Goal: Task Accomplishment & Management: Manage account settings

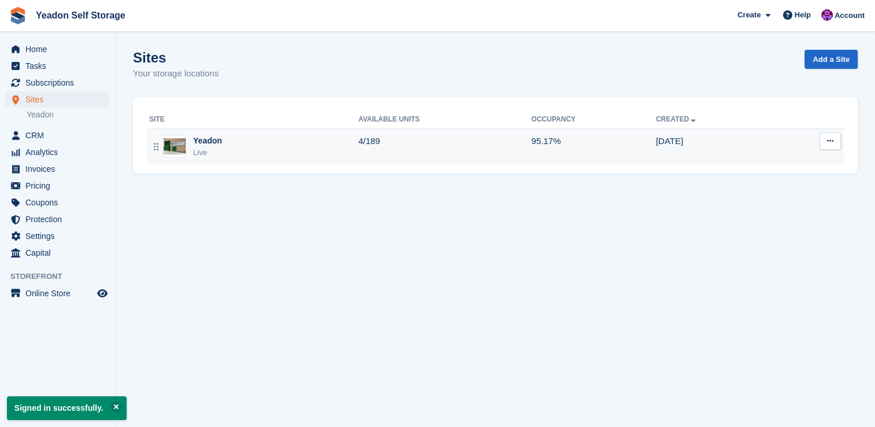
click at [192, 139] on div "Yeadon Live" at bounding box center [253, 147] width 209 height 24
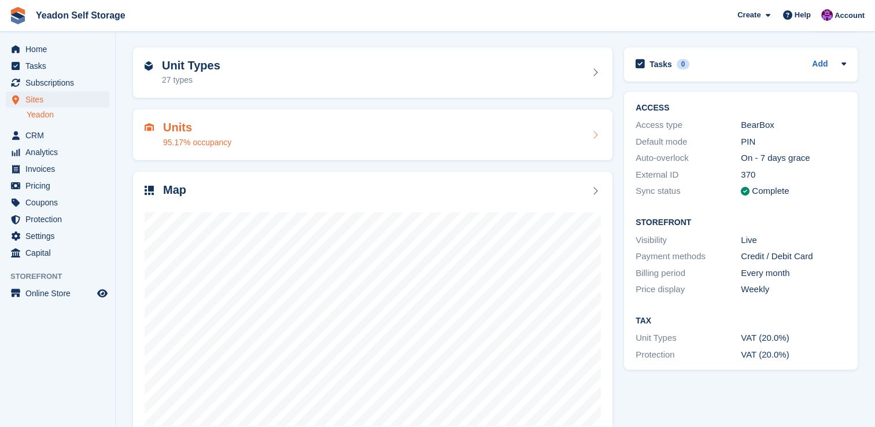
scroll to position [66, 0]
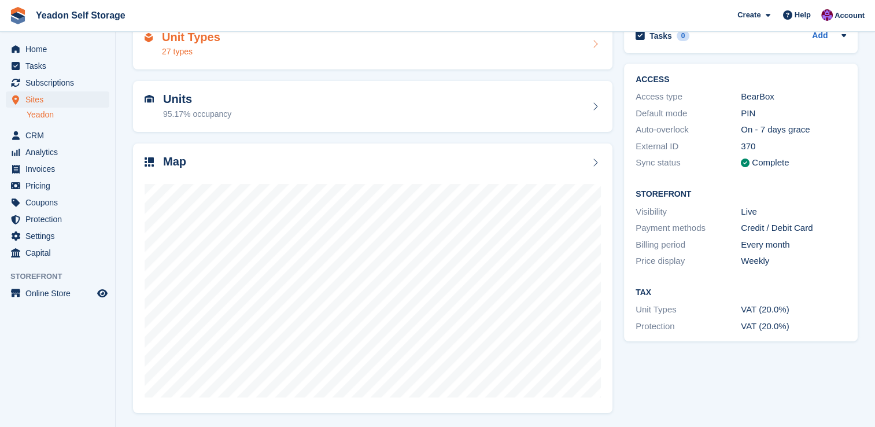
click at [224, 38] on div "Unit Types 27 types" at bounding box center [373, 45] width 457 height 28
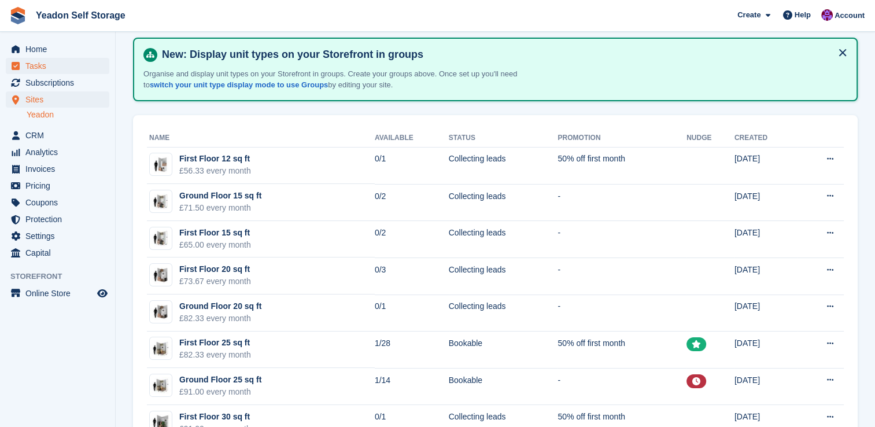
scroll to position [32, 0]
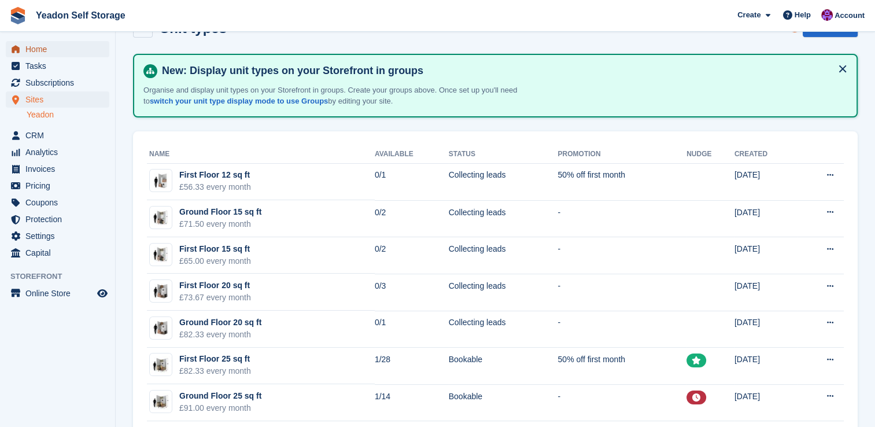
click at [51, 47] on span "Home" at bounding box center [59, 49] width 69 height 16
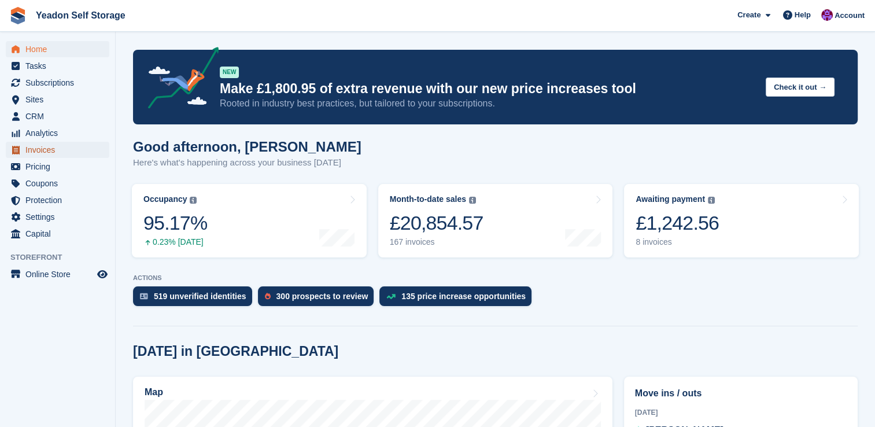
click at [42, 149] on span "Invoices" at bounding box center [59, 150] width 69 height 16
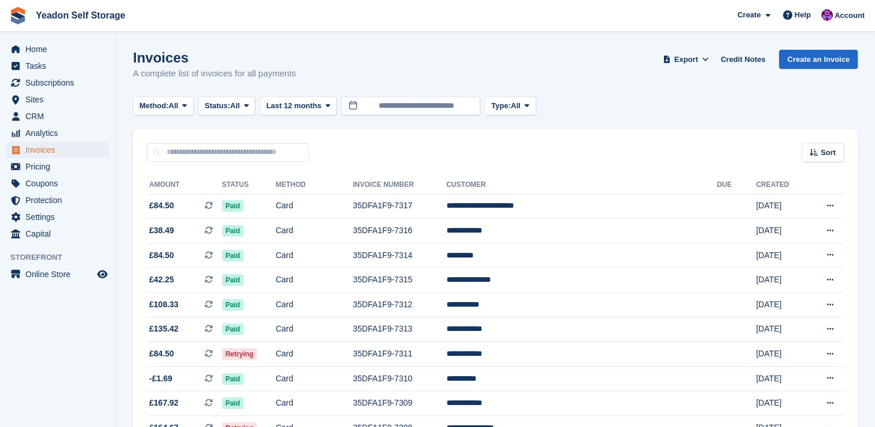
click at [38, 120] on span "CRM" at bounding box center [59, 116] width 69 height 16
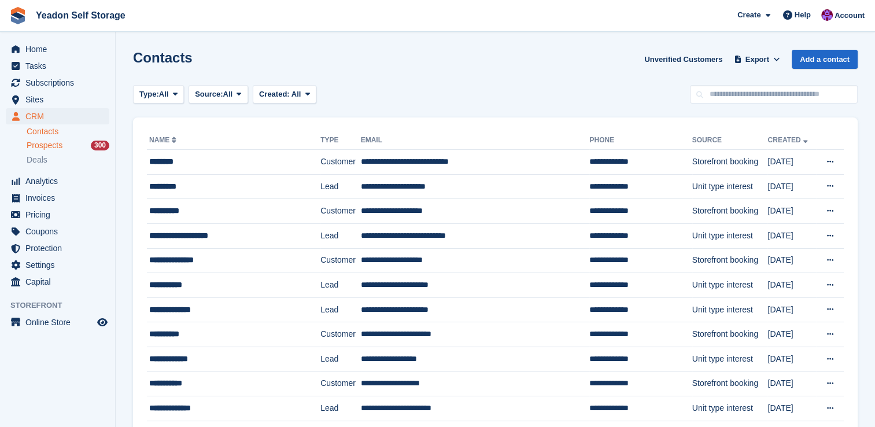
click at [52, 147] on span "Prospects" at bounding box center [45, 145] width 36 height 11
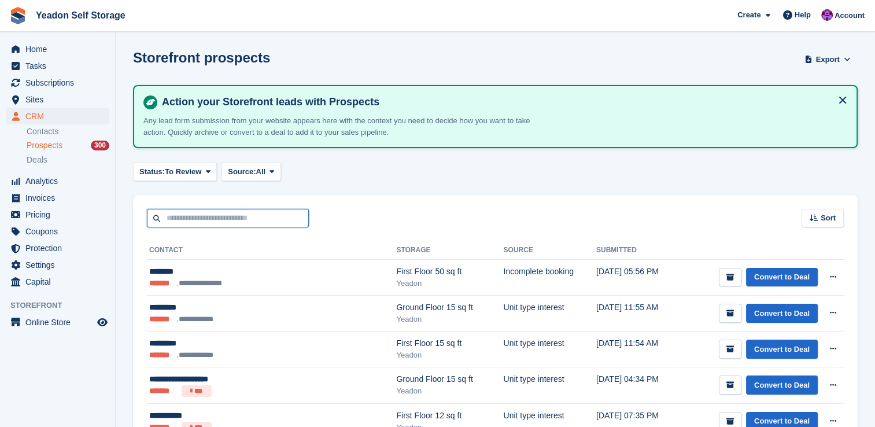
click at [219, 217] on input "text" at bounding box center [228, 218] width 162 height 19
type input "*********"
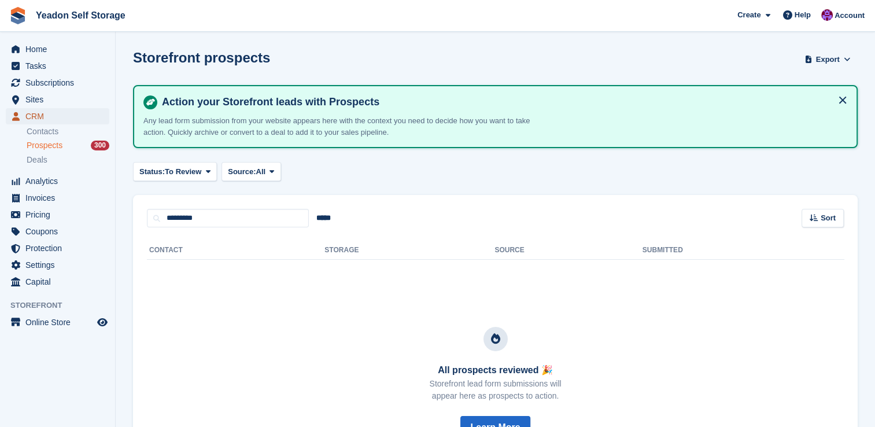
drag, startPoint x: 35, startPoint y: 112, endPoint x: 44, endPoint y: 115, distance: 9.7
click at [35, 112] on span "CRM" at bounding box center [59, 116] width 69 height 16
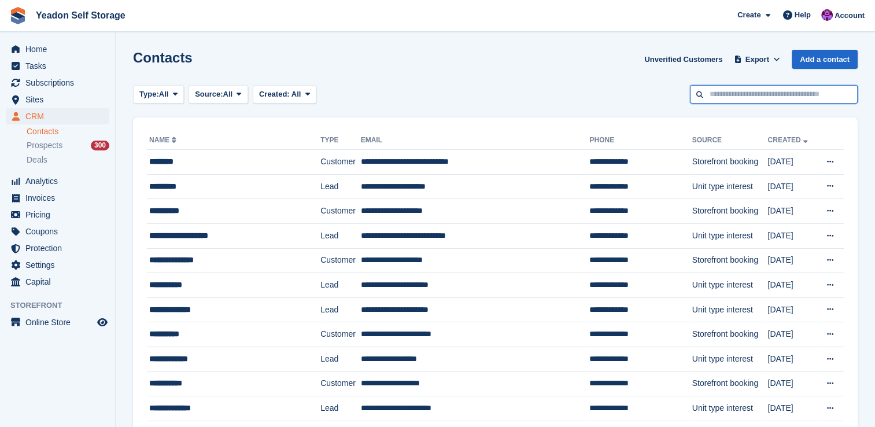
click at [760, 95] on input "text" at bounding box center [774, 94] width 168 height 19
type input "*********"
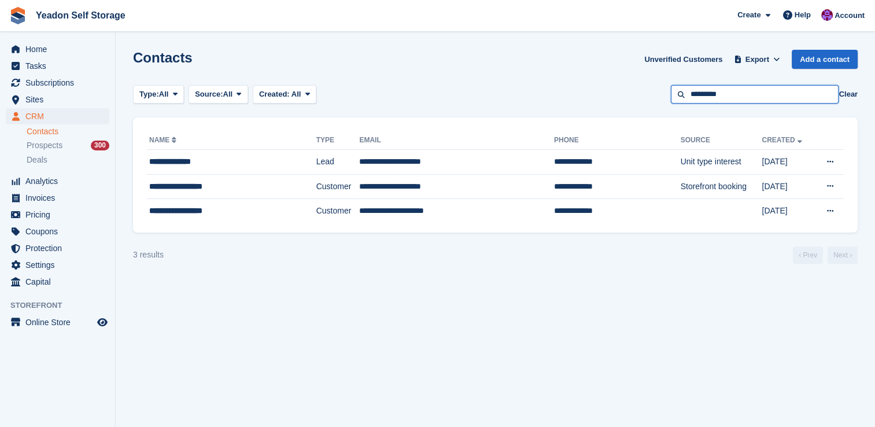
drag, startPoint x: 736, startPoint y: 89, endPoint x: 689, endPoint y: 92, distance: 47.0
click at [689, 92] on input "*********" at bounding box center [755, 94] width 168 height 19
type input "***"
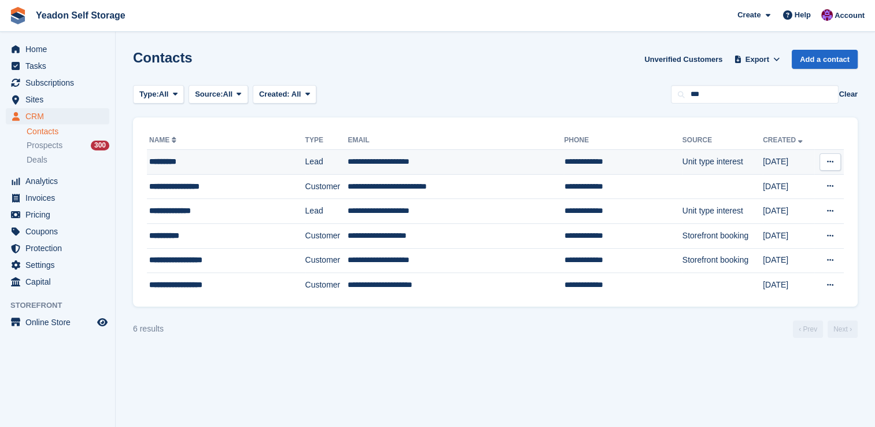
click at [838, 165] on button at bounding box center [830, 161] width 21 height 17
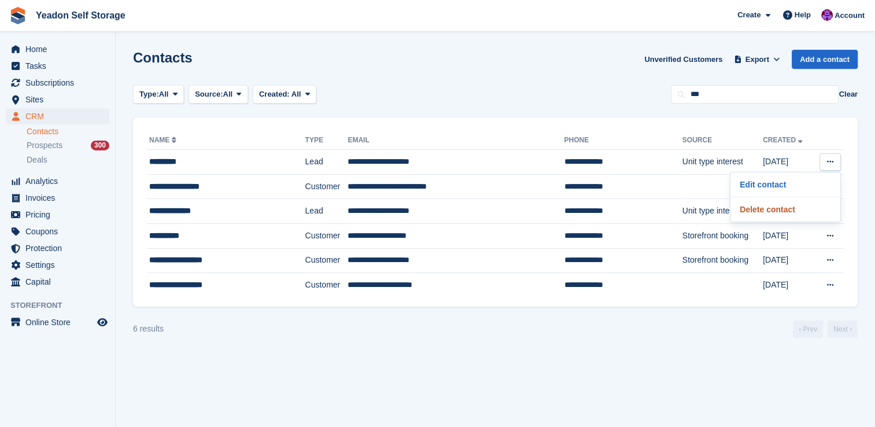
drag, startPoint x: 786, startPoint y: 211, endPoint x: 503, endPoint y: 53, distance: 324.1
click at [786, 211] on p "Delete contact" at bounding box center [785, 209] width 101 height 15
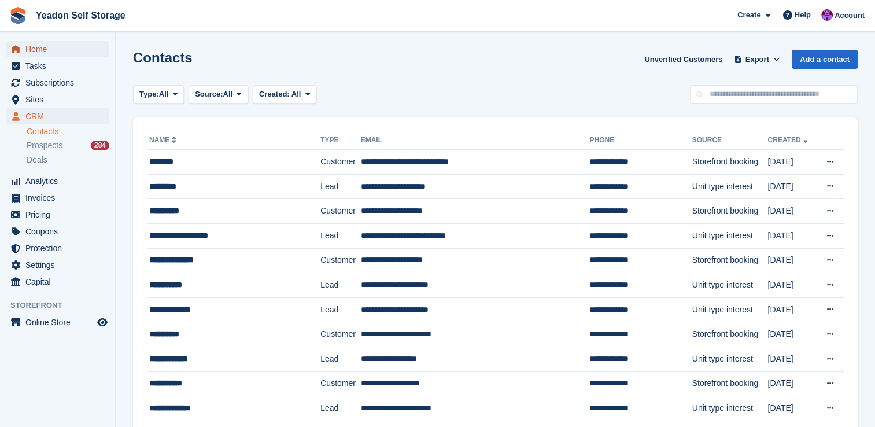
click at [32, 51] on span "Home" at bounding box center [59, 49] width 69 height 16
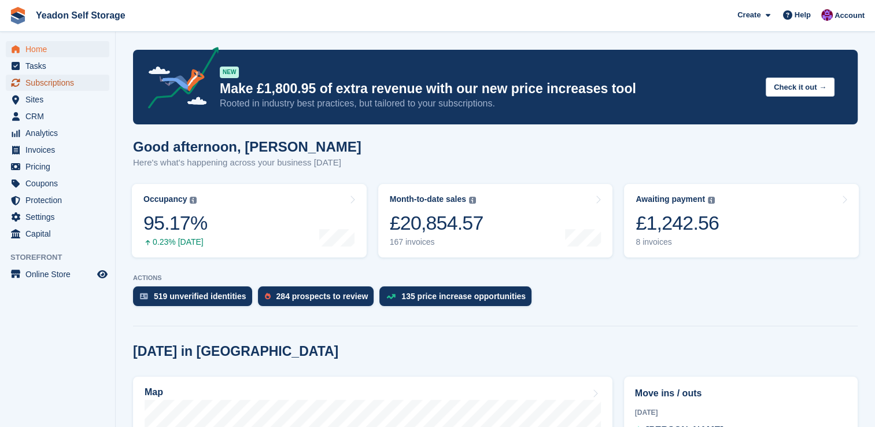
click at [57, 80] on span "Subscriptions" at bounding box center [59, 83] width 69 height 16
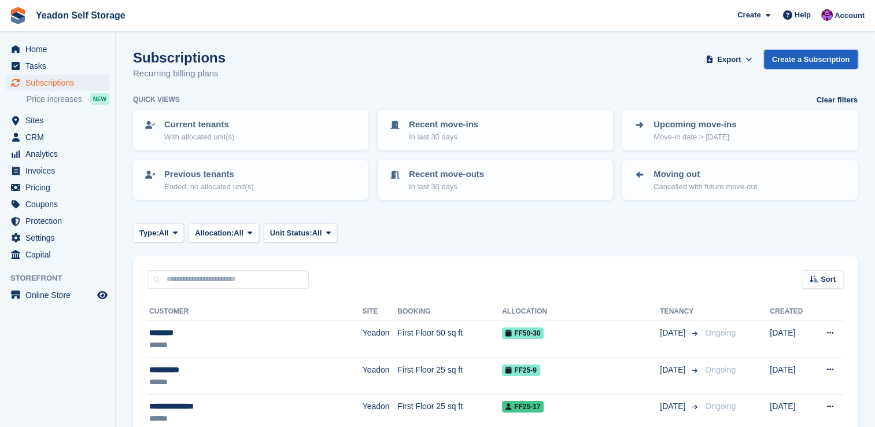
click at [790, 63] on link "Create a Subscription" at bounding box center [811, 59] width 94 height 19
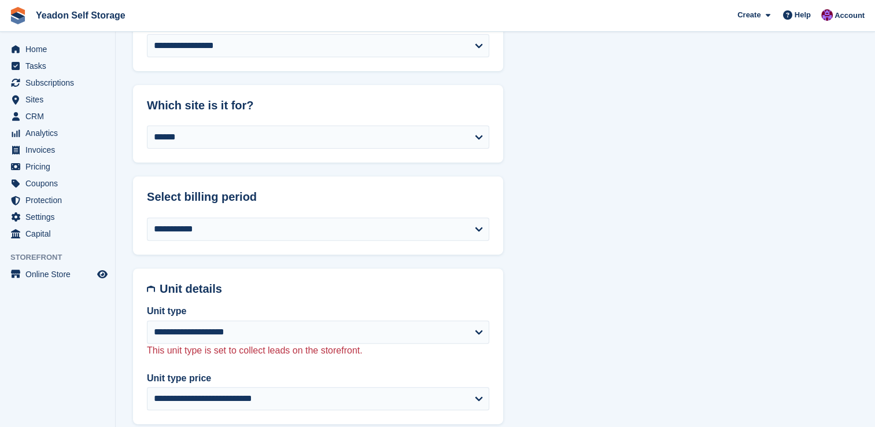
scroll to position [347, 0]
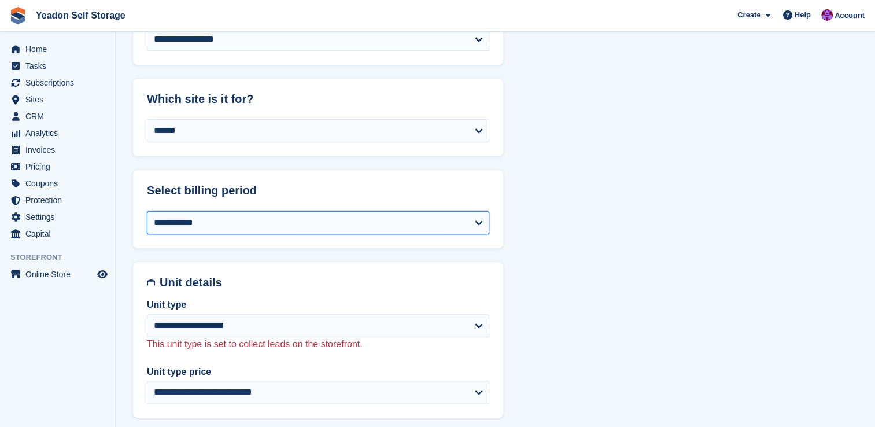
click at [340, 228] on select "**********" at bounding box center [318, 222] width 343 height 23
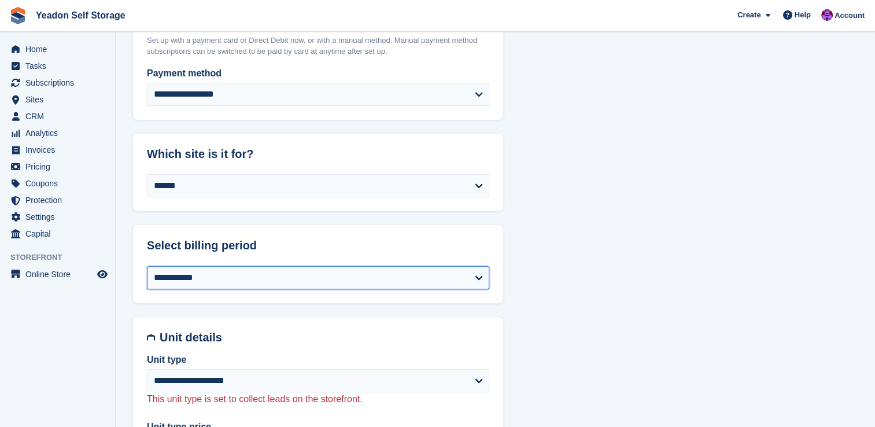
scroll to position [289, 0]
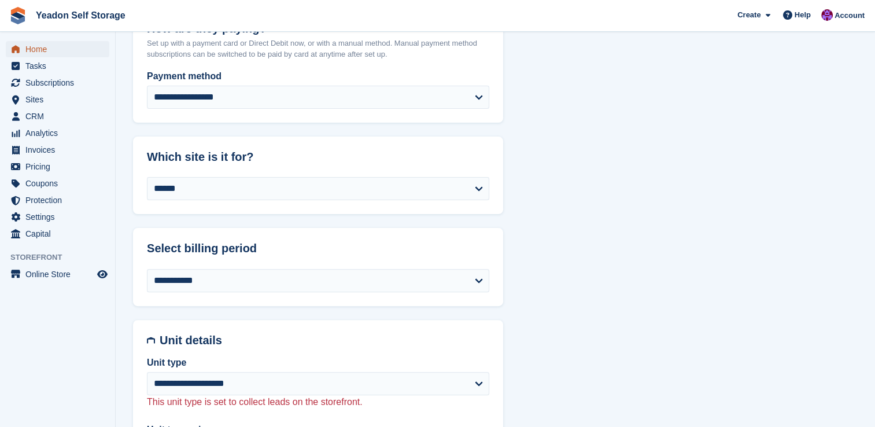
click at [34, 53] on span "Home" at bounding box center [59, 49] width 69 height 16
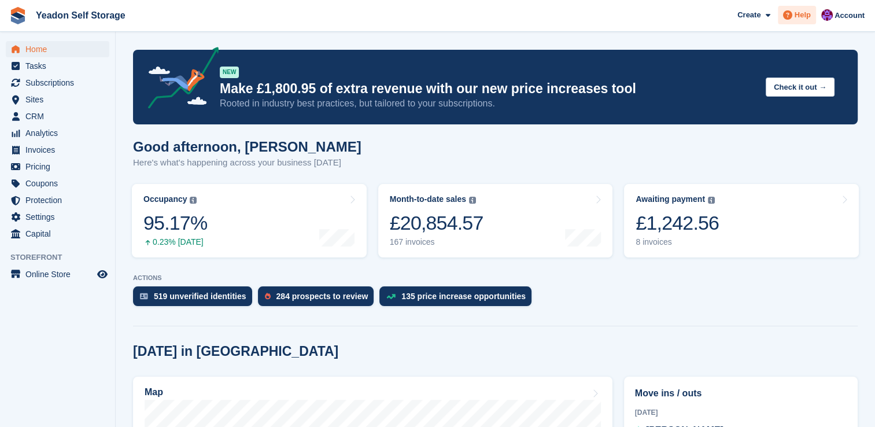
click at [799, 17] on span "Help" at bounding box center [803, 15] width 16 height 12
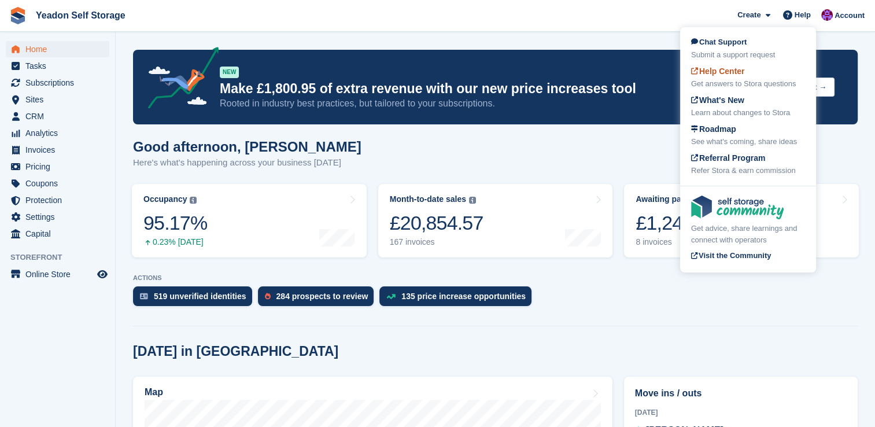
click at [734, 73] on span "Help Center" at bounding box center [718, 71] width 54 height 9
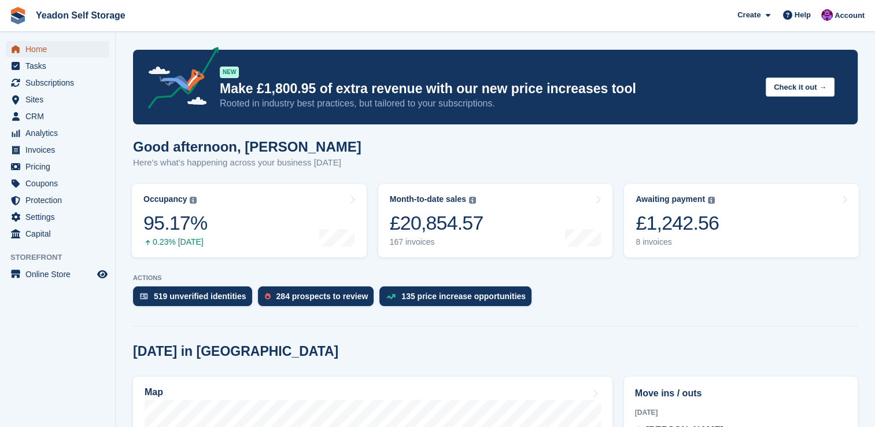
click at [32, 52] on span "Home" at bounding box center [59, 49] width 69 height 16
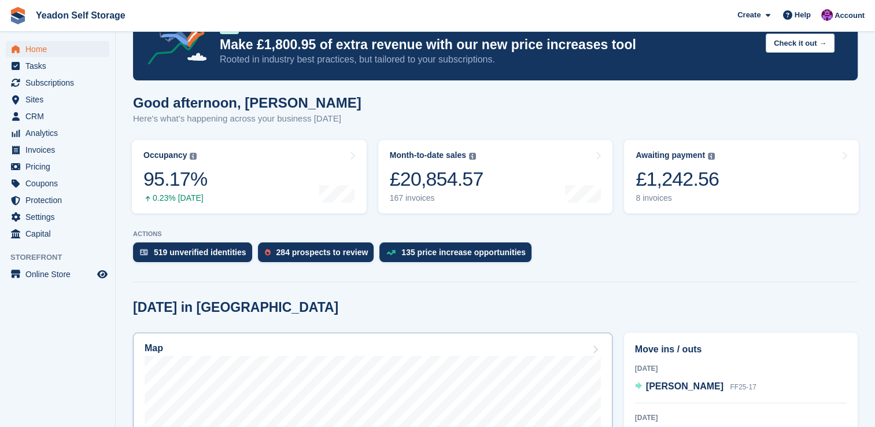
scroll to position [174, 0]
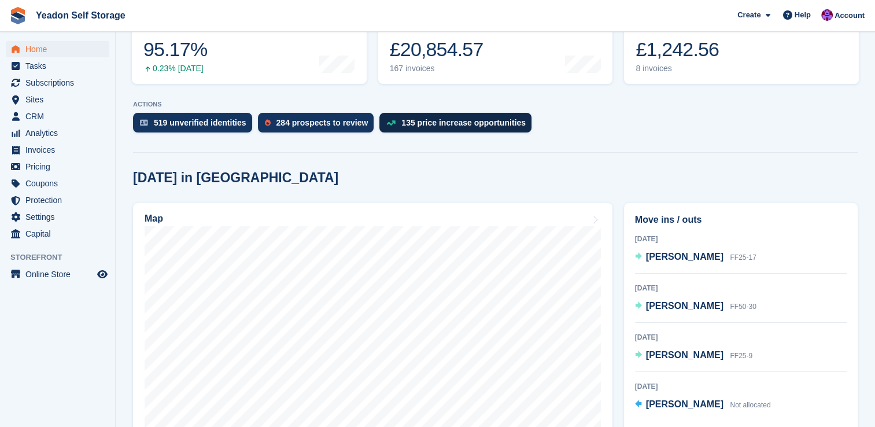
click at [452, 125] on div "135 price increase opportunities" at bounding box center [464, 122] width 124 height 9
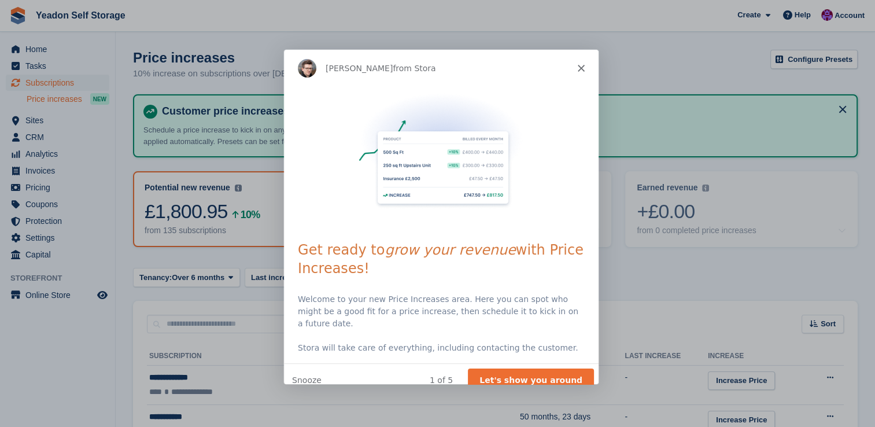
click at [532, 367] on button "Let's show you around" at bounding box center [530, 379] width 126 height 24
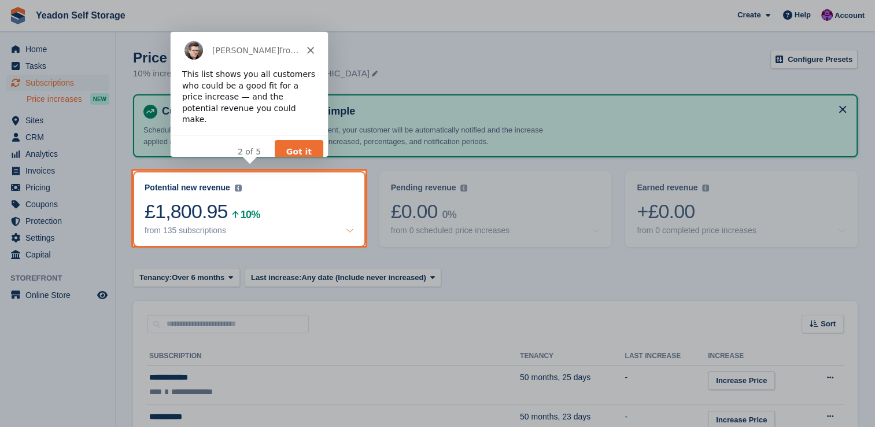
click at [297, 139] on button "Got it" at bounding box center [298, 151] width 49 height 24
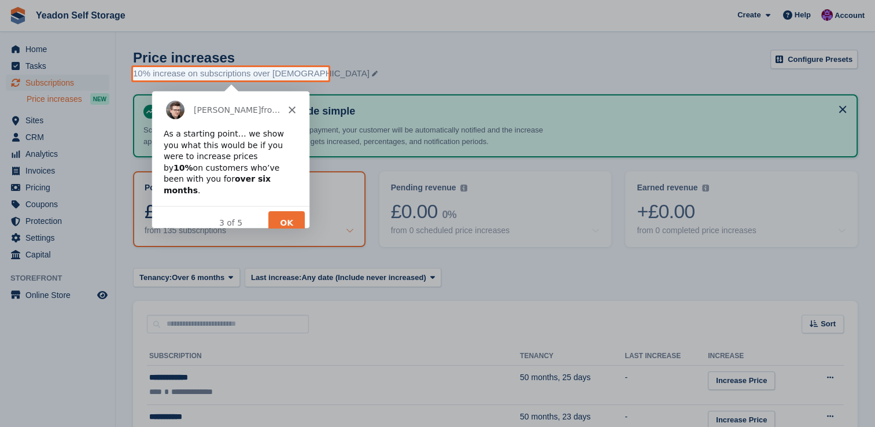
click at [279, 210] on button "OK" at bounding box center [286, 222] width 36 height 24
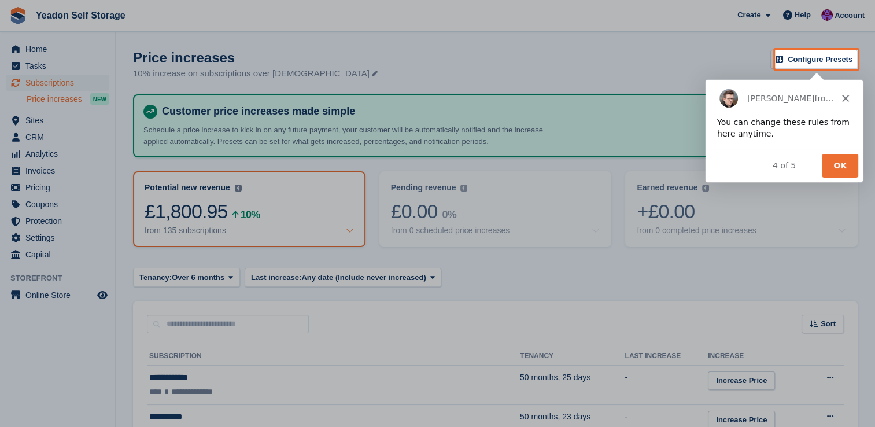
click at [837, 163] on button "OK" at bounding box center [840, 165] width 36 height 24
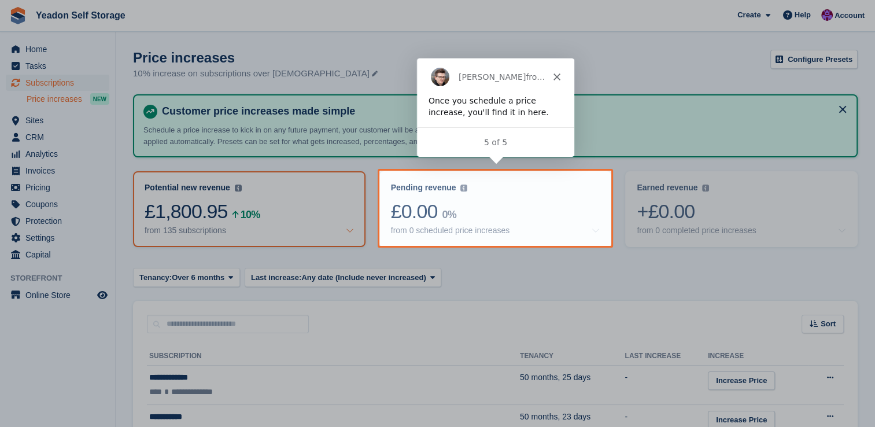
click at [555, 75] on icon "Close" at bounding box center [556, 76] width 7 height 7
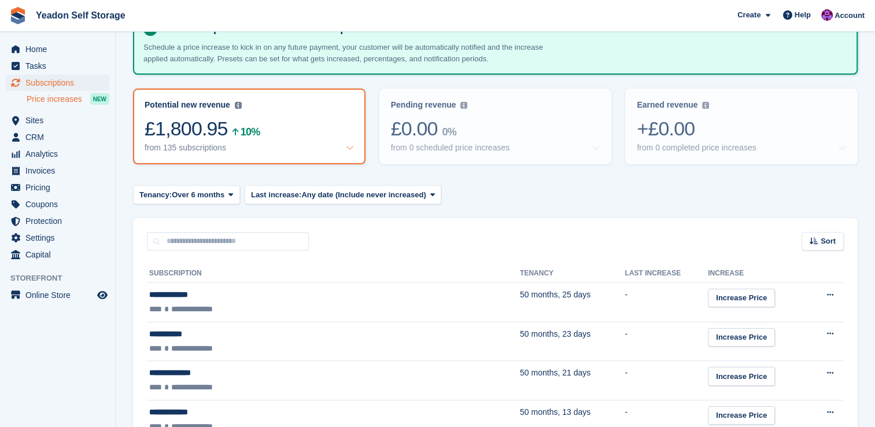
scroll to position [116, 0]
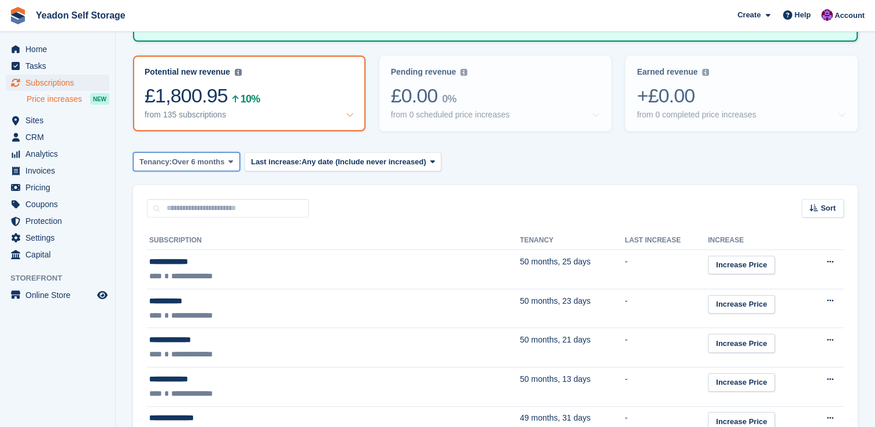
click at [199, 163] on span "Over 6 months" at bounding box center [198, 162] width 53 height 12
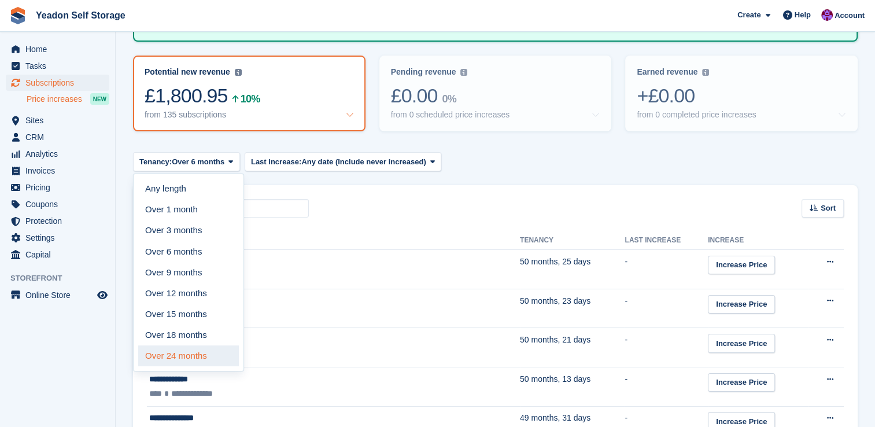
click at [189, 351] on link "Over 24 months" at bounding box center [188, 355] width 101 height 21
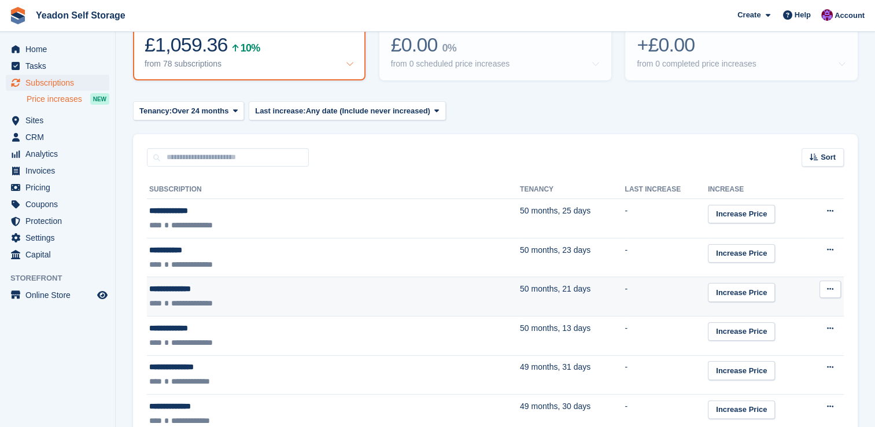
scroll to position [174, 0]
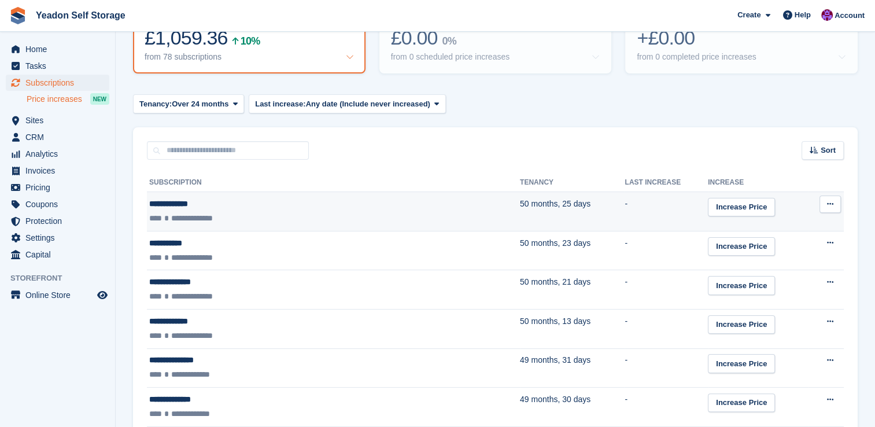
click at [829, 200] on icon at bounding box center [830, 204] width 6 height 8
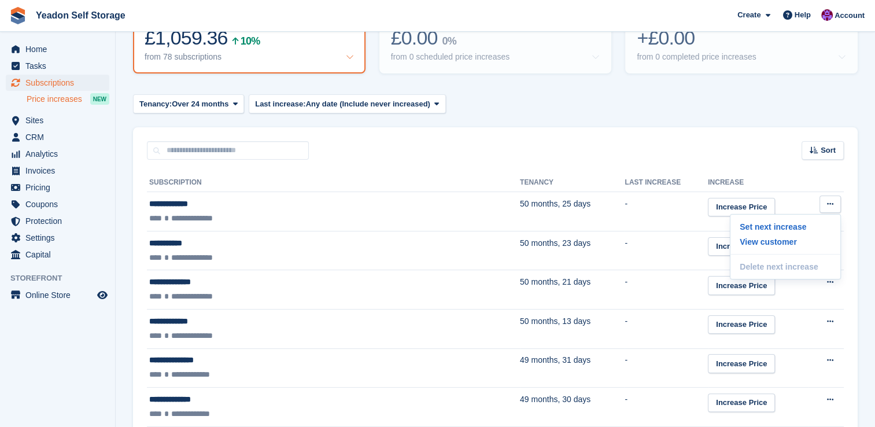
click at [83, 337] on aside "Home Tasks Subscriptions Subscriptions Subscriptions Price increases NEW Price …" at bounding box center [57, 216] width 115 height 369
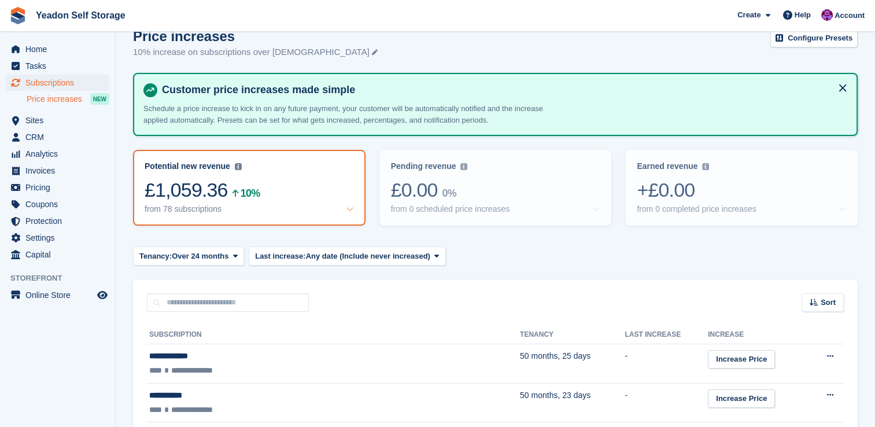
scroll to position [0, 0]
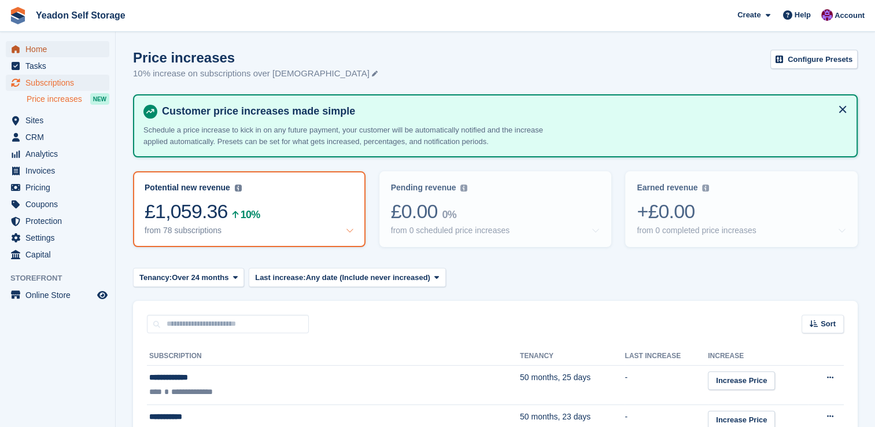
click at [34, 51] on span "Home" at bounding box center [59, 49] width 69 height 16
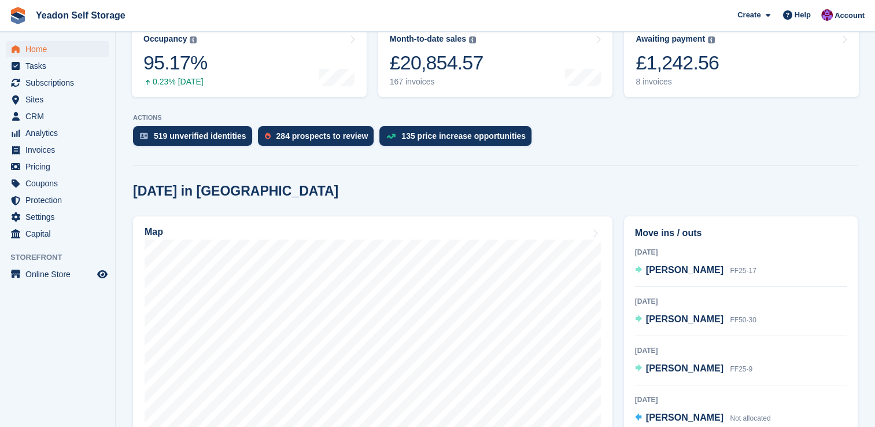
scroll to position [231, 0]
